Goal: Complete application form

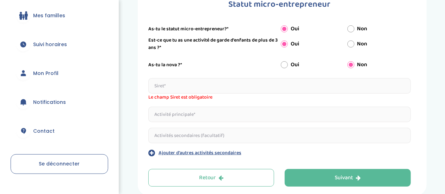
scroll to position [103, 0]
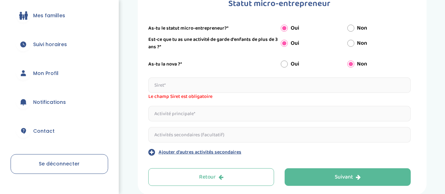
click at [189, 87] on input "text" at bounding box center [279, 86] width 263 height 16
type input "97937015200014"
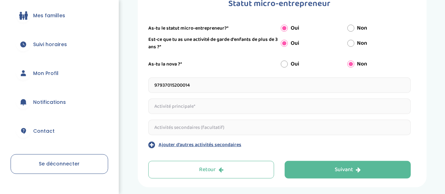
click at [224, 111] on input "text" at bounding box center [279, 107] width 263 height 16
paste input "Garde enfants de plus de 3 ans"
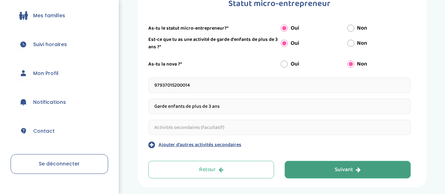
type input "Garde enfants de plus de 3 ans"
click at [373, 165] on button "Suivant" at bounding box center [348, 170] width 126 height 18
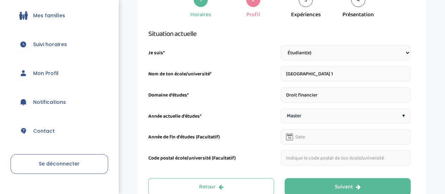
scroll to position [123, 0]
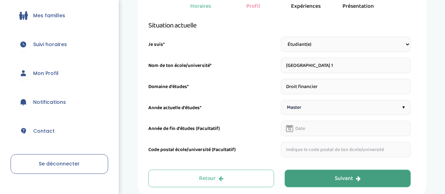
click at [359, 181] on icon "button" at bounding box center [358, 179] width 5 height 6
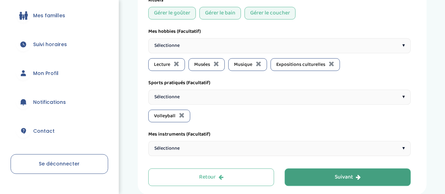
scroll to position [700, 0]
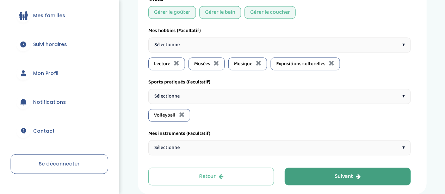
click at [326, 170] on button "Suivant" at bounding box center [348, 177] width 126 height 18
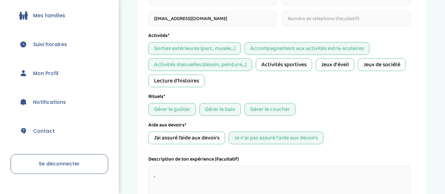
scroll to position [426, 0]
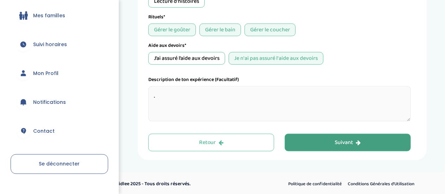
click at [311, 140] on button "Suivant" at bounding box center [348, 143] width 126 height 18
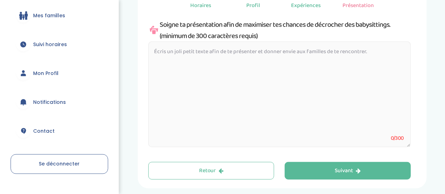
scroll to position [138, 0]
click at [293, 64] on textarea at bounding box center [279, 94] width 263 height 106
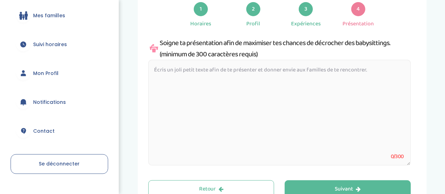
scroll to position [119, 0]
paste textarea "Bonjour, je m’appelle Ioana, je suis étudiante en Master 1 de Droit bancaire et…"
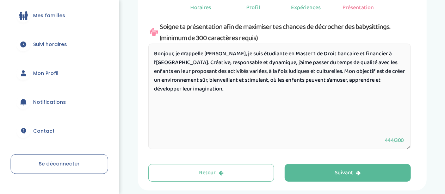
scroll to position [136, 0]
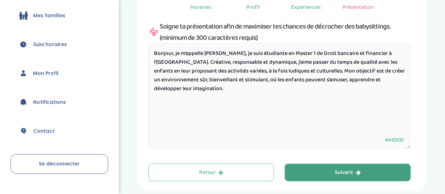
type textarea "Bonjour, je m’appelle Ioana, je suis étudiante en Master 1 de Droit bancaire et…"
click at [361, 171] on button "Suivant" at bounding box center [348, 173] width 126 height 18
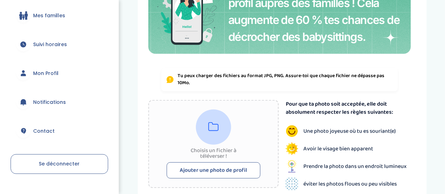
scroll to position [166, 0]
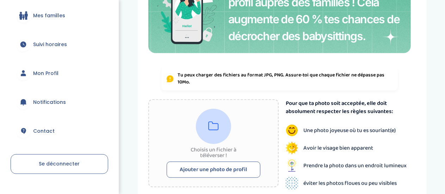
click at [189, 168] on button "Ajouter une photo de profil" at bounding box center [214, 170] width 94 height 16
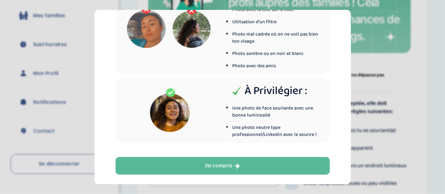
scroll to position [60, 0]
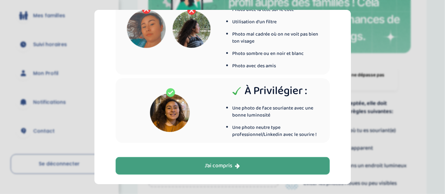
click at [220, 163] on div "J’ai compris" at bounding box center [222, 166] width 35 height 8
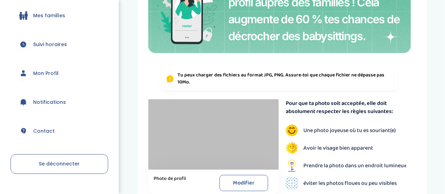
scroll to position [194, 0]
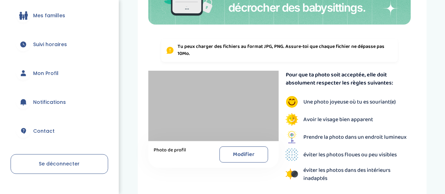
click at [234, 153] on button "Modifier" at bounding box center [244, 155] width 49 height 16
click at [215, 104] on div at bounding box center [213, 106] width 130 height 71
click at [241, 151] on button "Modifier" at bounding box center [244, 155] width 49 height 16
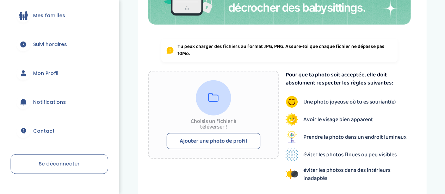
click at [219, 140] on button "Ajouter une photo de profil" at bounding box center [214, 141] width 94 height 16
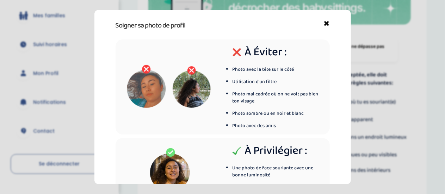
scroll to position [60, 0]
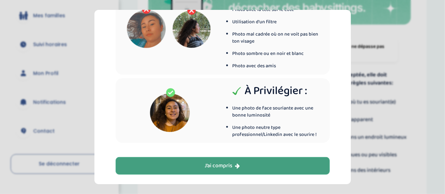
click at [235, 161] on button "J’ai compris" at bounding box center [223, 166] width 214 height 18
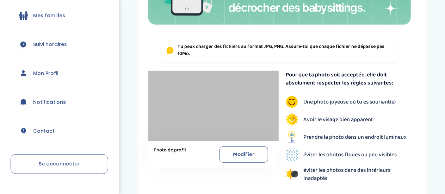
scroll to position [275, 0]
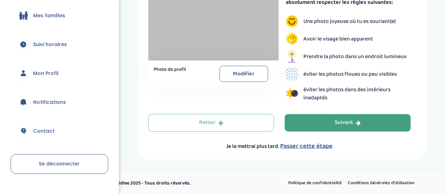
click at [330, 124] on button "Suivant" at bounding box center [348, 123] width 126 height 18
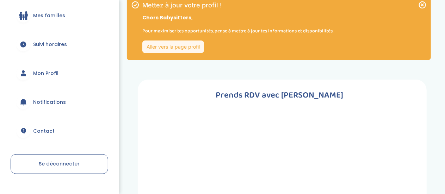
scroll to position [0, 0]
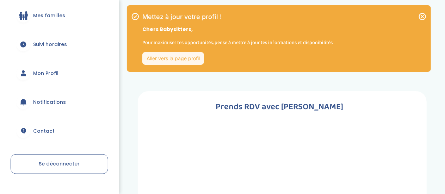
click at [423, 16] on icon at bounding box center [422, 16] width 7 height 7
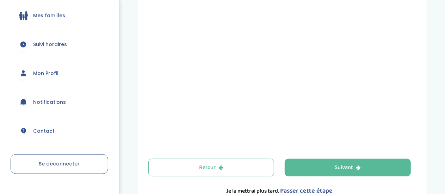
scroll to position [279, 0]
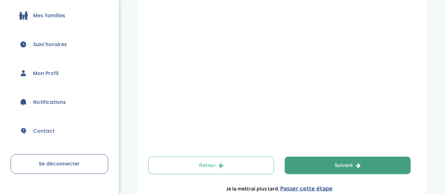
click at [342, 166] on div "Suivant" at bounding box center [348, 166] width 26 height 8
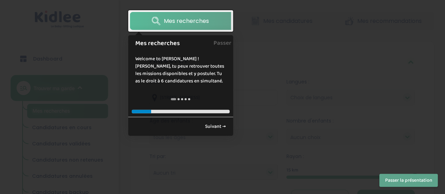
scroll to position [100, 0]
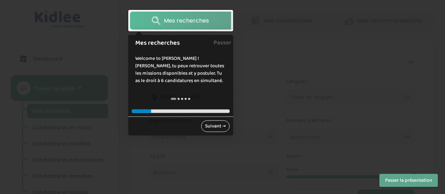
click at [219, 127] on link "Suivant →" at bounding box center [215, 127] width 29 height 12
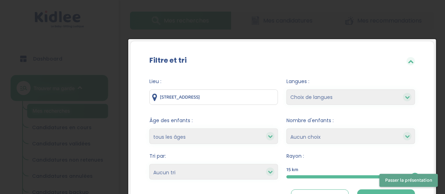
scroll to position [147, 0]
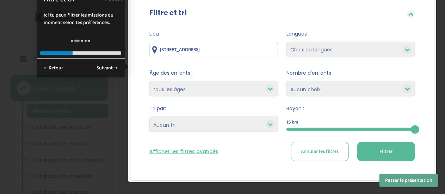
click at [340, 155] on button "Annuler les filtres" at bounding box center [320, 151] width 58 height 19
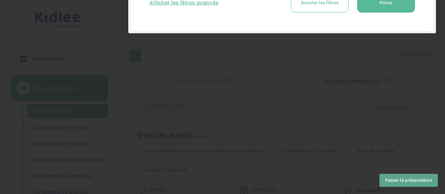
scroll to position [277, 0]
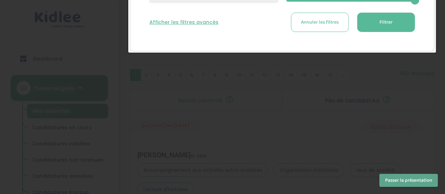
click at [413, 178] on button "Passer la présentation" at bounding box center [409, 180] width 59 height 13
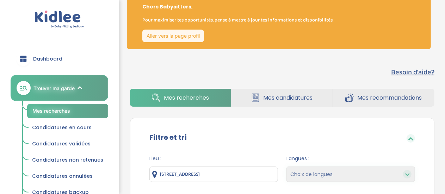
scroll to position [0, 0]
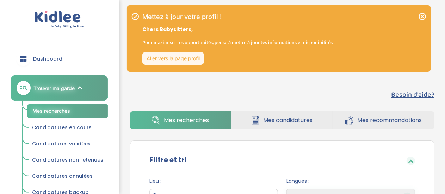
click at [59, 62] on span "Dashboard" at bounding box center [47, 58] width 29 height 7
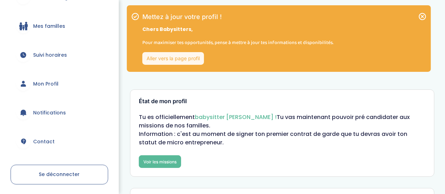
scroll to position [92, 0]
click at [47, 81] on span "Mon Profil" at bounding box center [45, 83] width 25 height 7
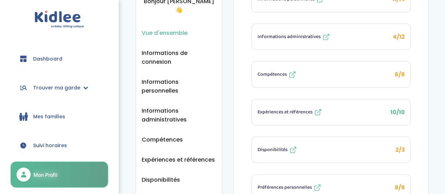
scroll to position [85, 0]
click at [158, 78] on span "Informations personnelles" at bounding box center [179, 87] width 75 height 18
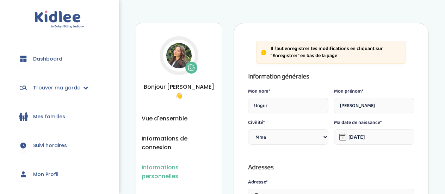
select select "1"
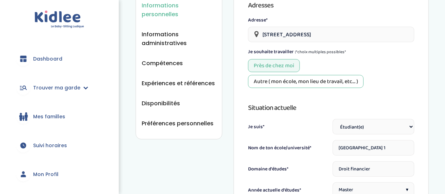
scroll to position [108, 0]
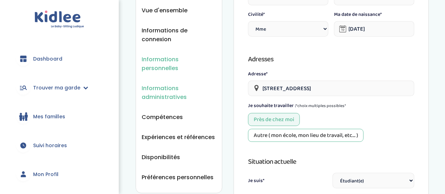
click at [152, 84] on span "Informations administratives" at bounding box center [179, 93] width 75 height 18
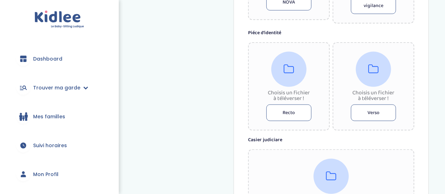
scroll to position [458, 0]
click at [286, 108] on button "Recto" at bounding box center [289, 112] width 45 height 17
click at [287, 106] on button "Recto" at bounding box center [289, 112] width 45 height 17
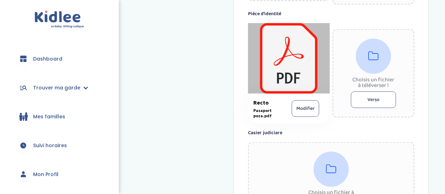
scroll to position [478, 0]
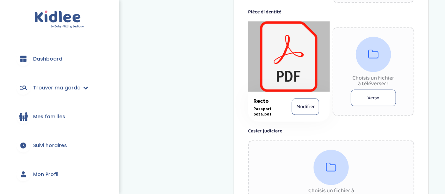
click at [367, 92] on button "Verso" at bounding box center [373, 98] width 45 height 17
click at [366, 95] on button "Verso" at bounding box center [373, 98] width 45 height 17
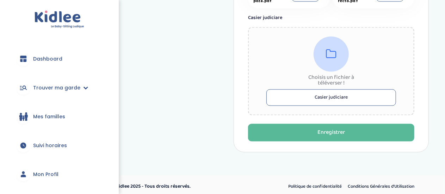
scroll to position [592, 0]
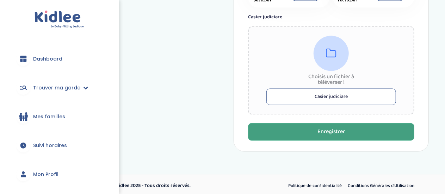
click at [363, 136] on button "Enregistrer" at bounding box center [331, 132] width 166 height 18
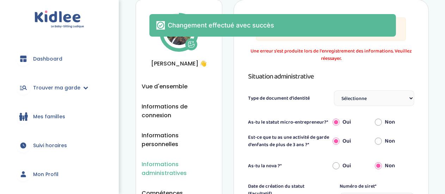
scroll to position [23, 0]
